Goal: Task Accomplishment & Management: Manage account settings

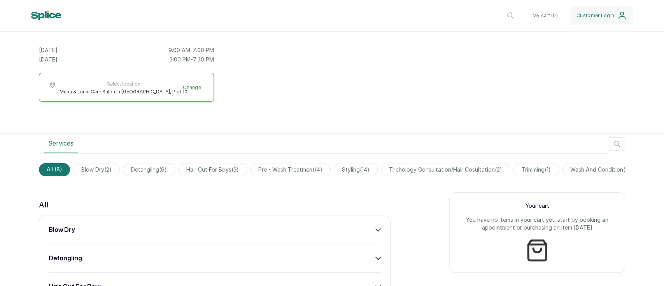
scroll to position [149, 0]
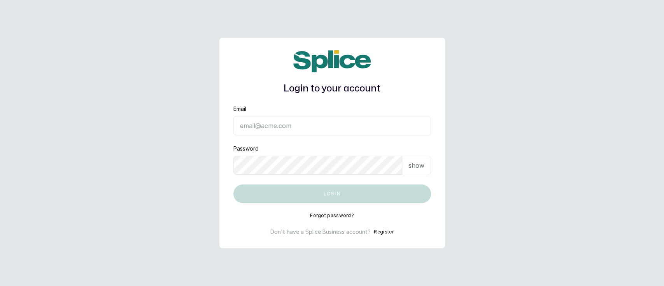
click at [255, 125] on input "Email" at bounding box center [333, 125] width 198 height 19
type input "[EMAIL_ADDRESS][DOMAIN_NAME]"
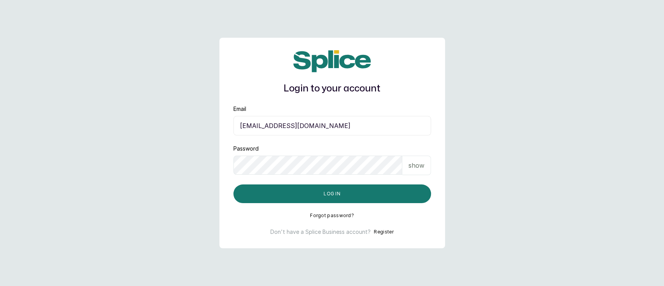
click at [415, 165] on p "show" at bounding box center [417, 165] width 16 height 9
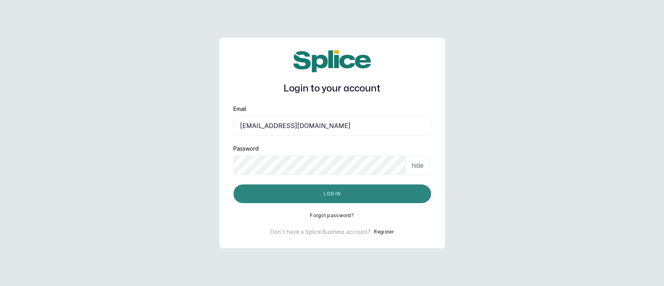
click at [372, 193] on button "Log in" at bounding box center [333, 193] width 198 height 19
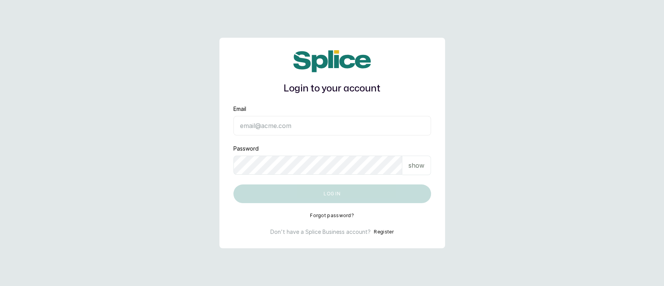
click at [302, 125] on input "Email" at bounding box center [333, 125] width 198 height 19
type input "munaandluchi@gmail.com"
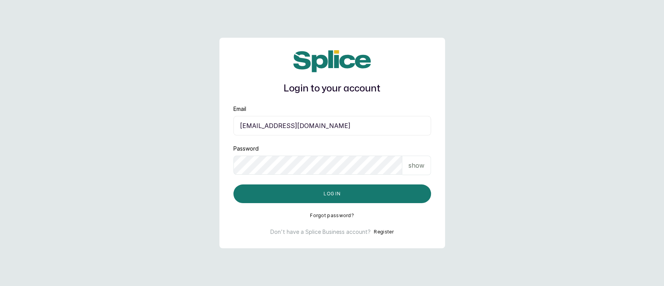
click at [415, 169] on p "show" at bounding box center [417, 165] width 16 height 9
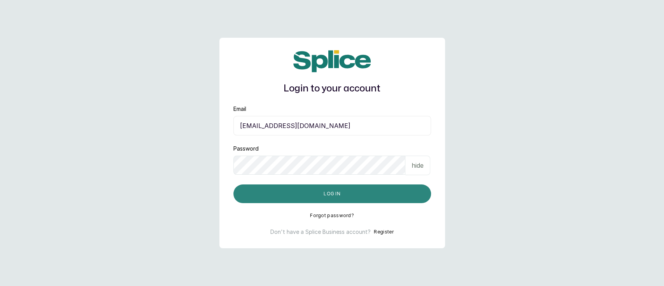
click at [324, 195] on button "Log in" at bounding box center [333, 193] width 198 height 19
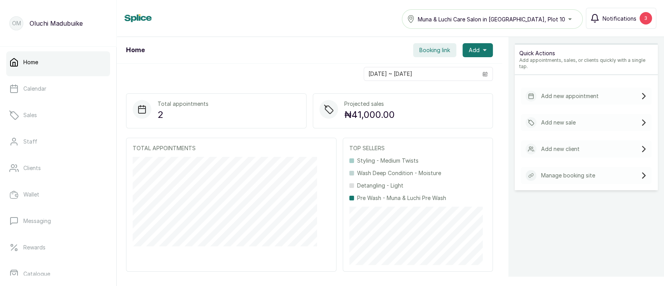
click at [624, 16] on span "Notifications" at bounding box center [620, 18] width 34 height 8
click at [625, 19] on span "Notifications" at bounding box center [620, 18] width 34 height 8
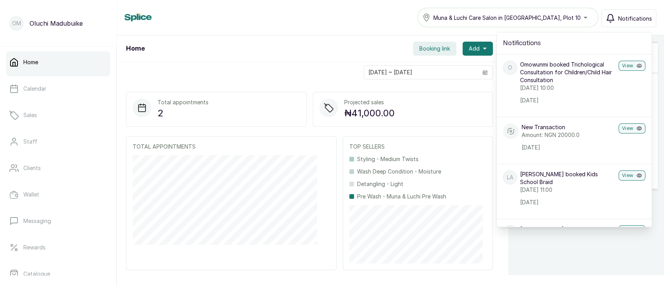
click at [314, 18] on div "Home Muna & Luchi Care Salon in Bannex Mall, Plot 10 Notifications Notification…" at bounding box center [391, 17] width 532 height 19
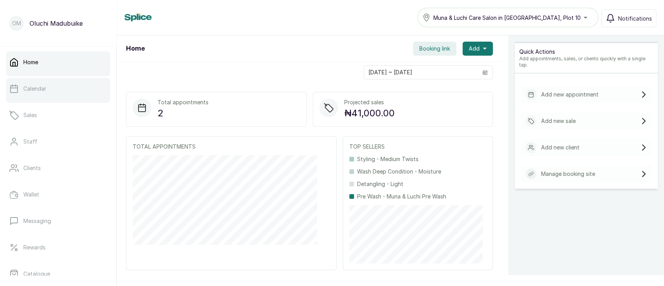
click at [53, 92] on link "Calendar" at bounding box center [58, 89] width 104 height 22
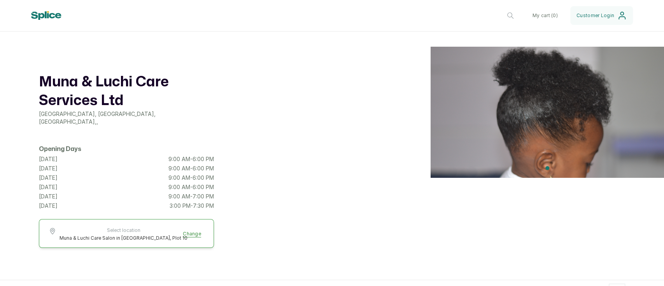
scroll to position [149, 0]
